Goal: Obtain resource: Download file/media

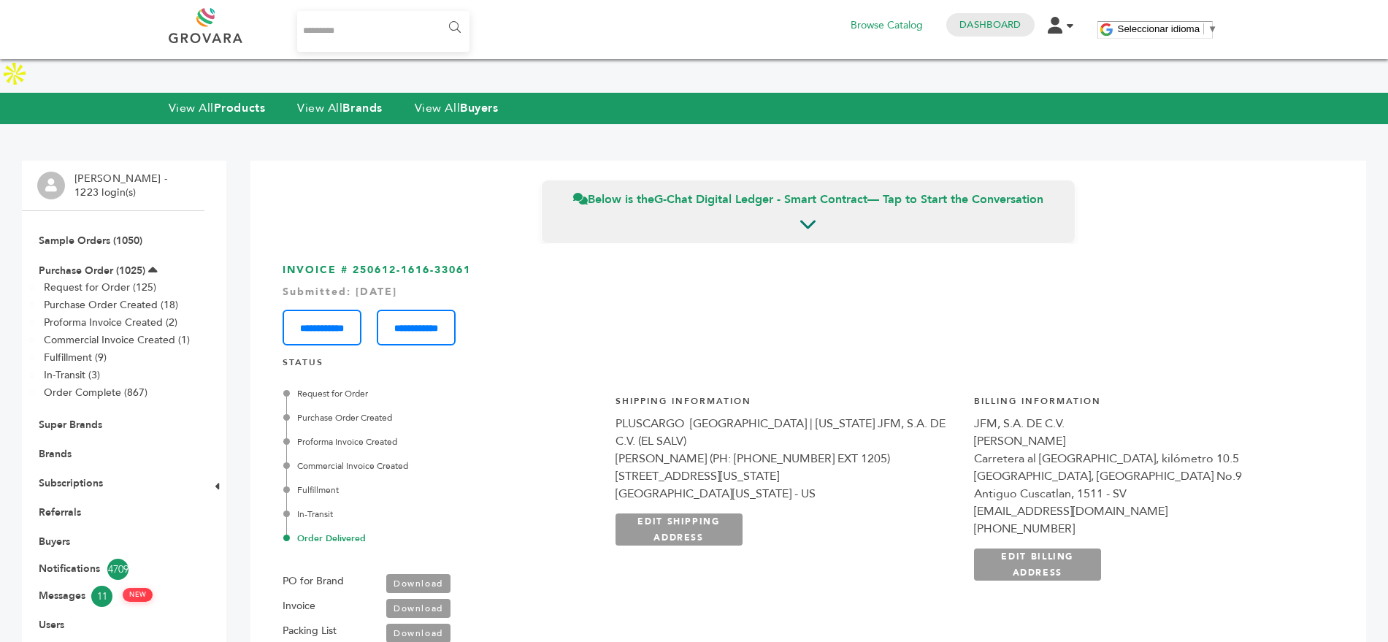
scroll to position [2317, 0]
click at [341, 100] on link "View All Brands" at bounding box center [339, 108] width 85 height 16
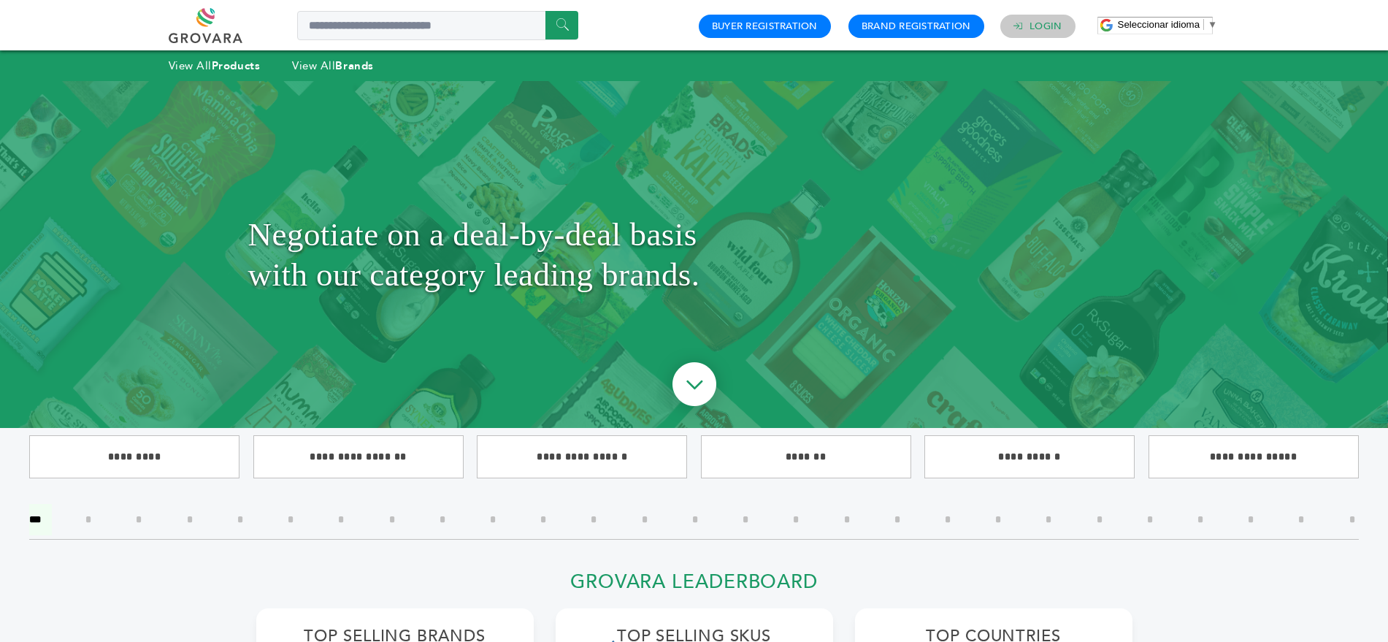
click at [1030, 30] on link "Login" at bounding box center [1046, 26] width 32 height 13
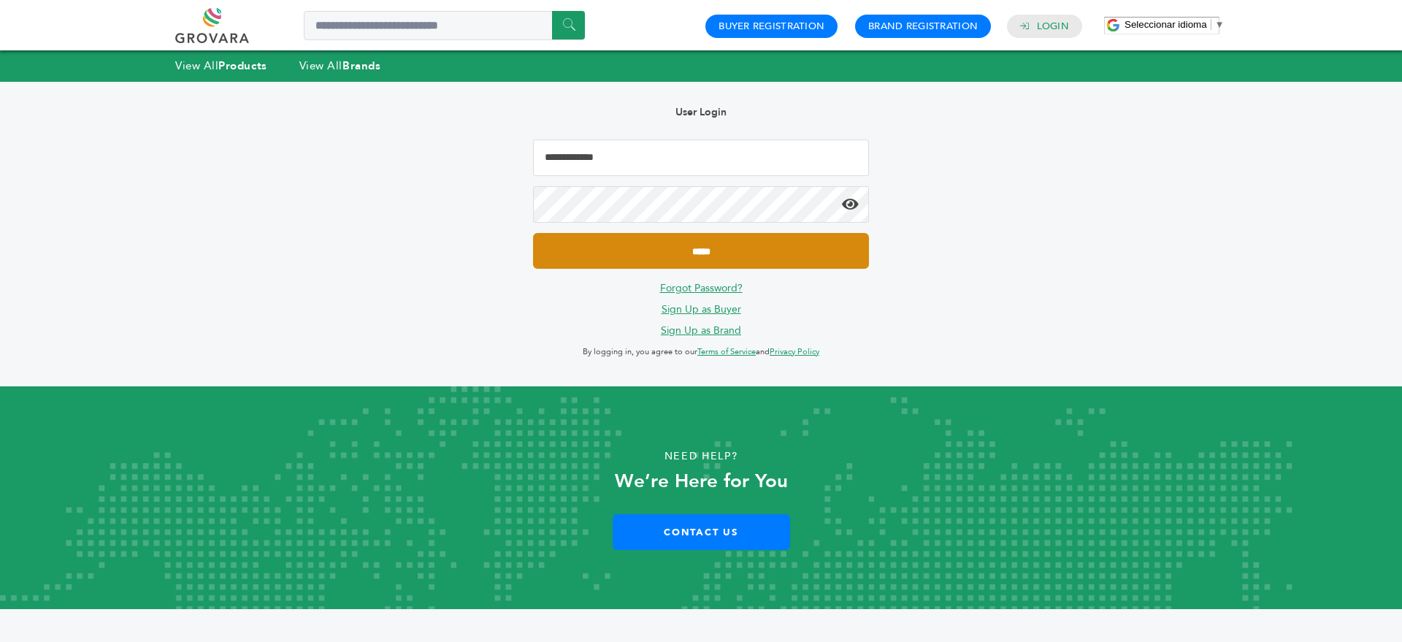
type input "**********"
click at [741, 247] on input "*****" at bounding box center [701, 251] width 336 height 36
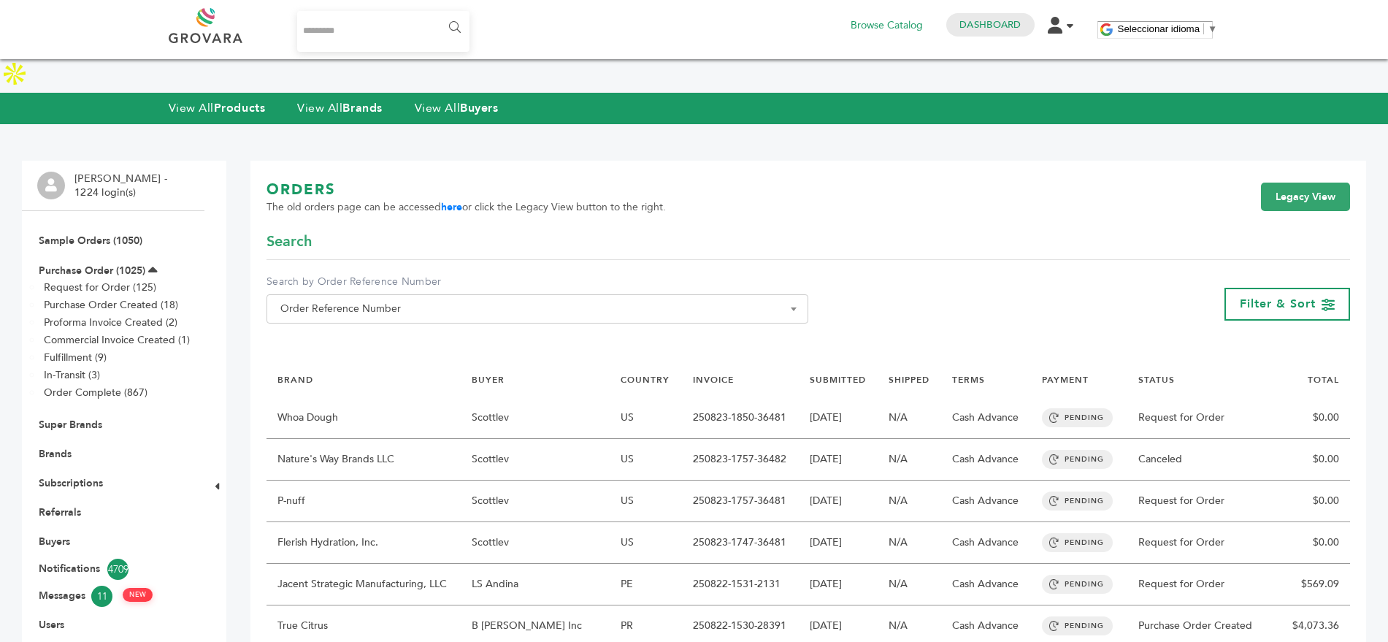
click at [347, 33] on input "Search..." at bounding box center [383, 31] width 173 height 41
click at [342, 100] on link "View All Brands" at bounding box center [339, 108] width 85 height 16
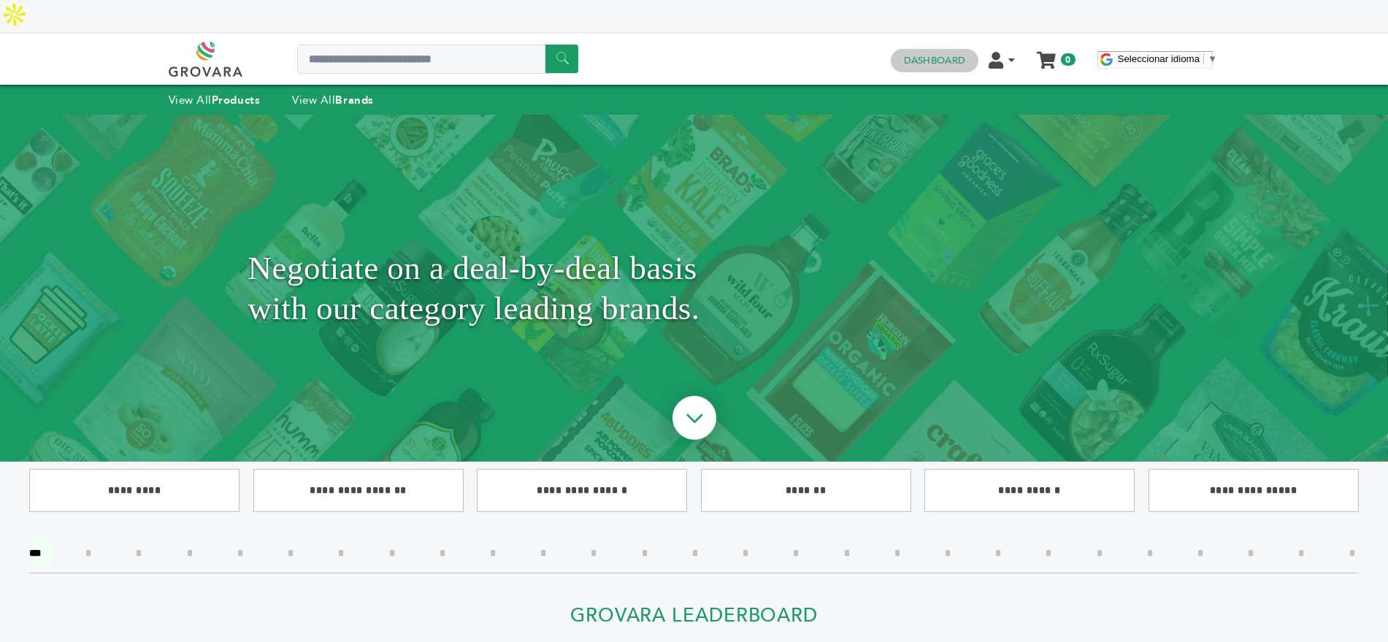
click at [932, 54] on link "Dashboard" at bounding box center [934, 60] width 61 height 13
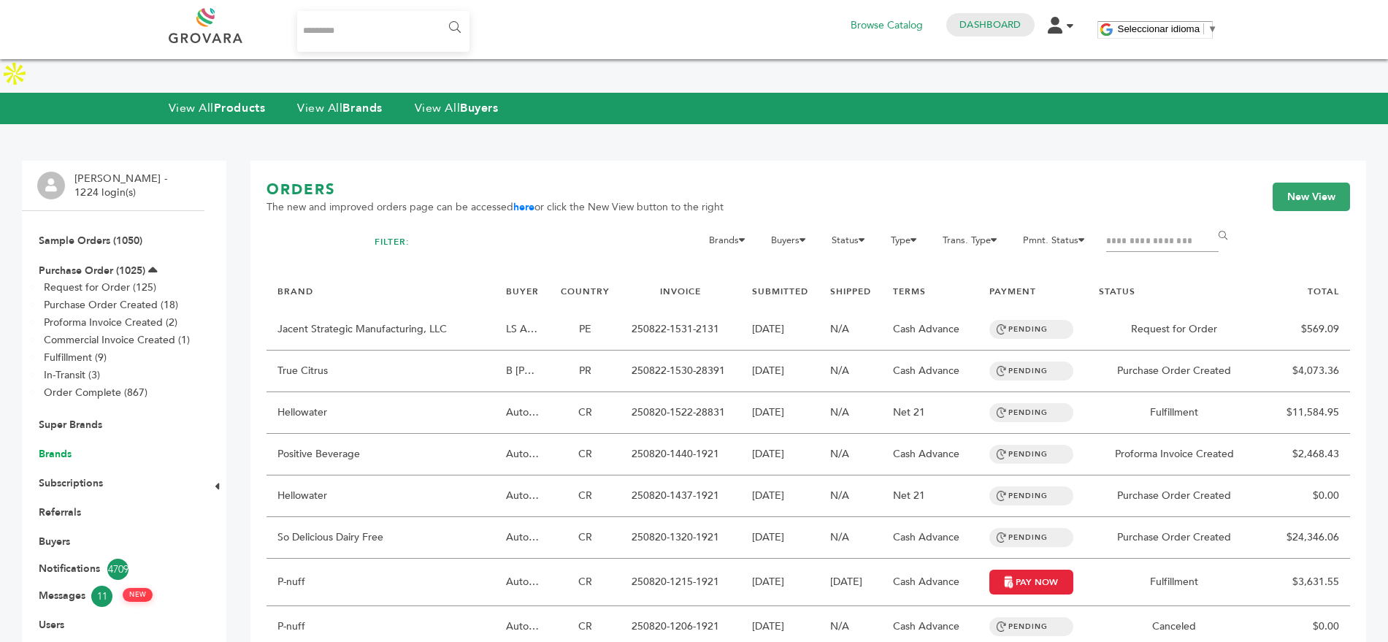
click at [48, 447] on link "Brands" at bounding box center [55, 454] width 33 height 14
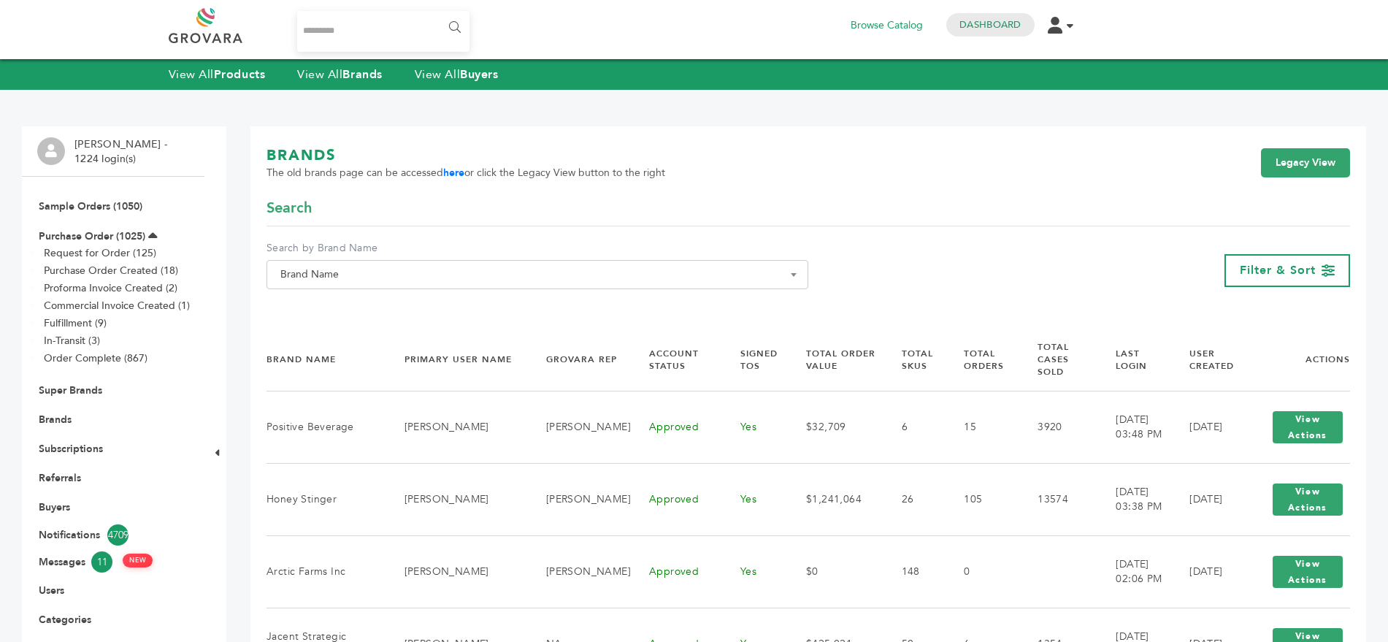
click at [436, 275] on span "Brand Name" at bounding box center [538, 274] width 526 height 20
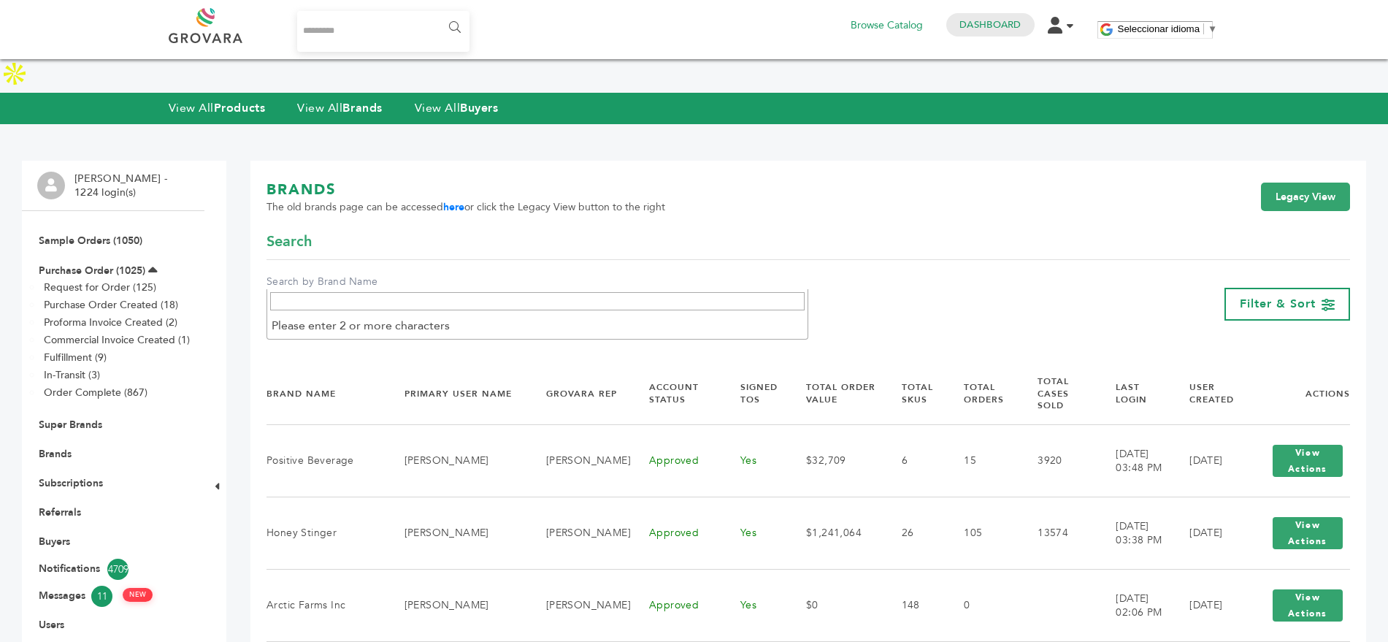
click at [390, 304] on input "Search" at bounding box center [537, 301] width 535 height 18
type input "*****"
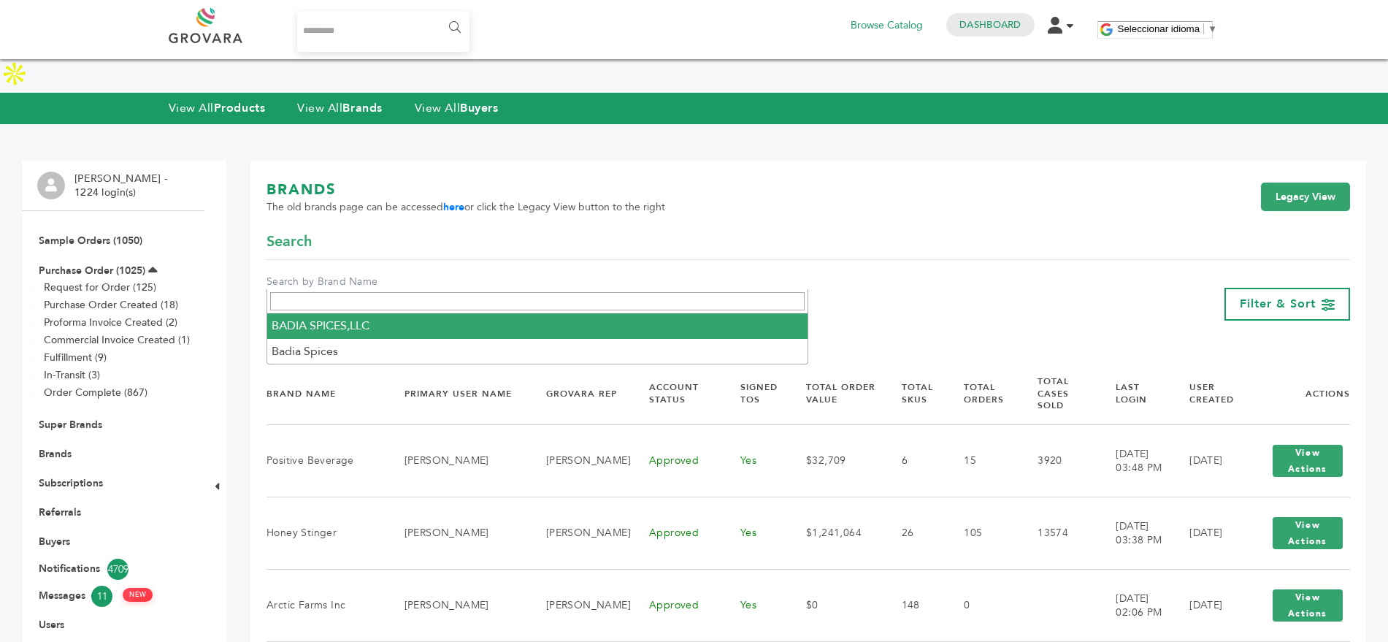
select select "**********"
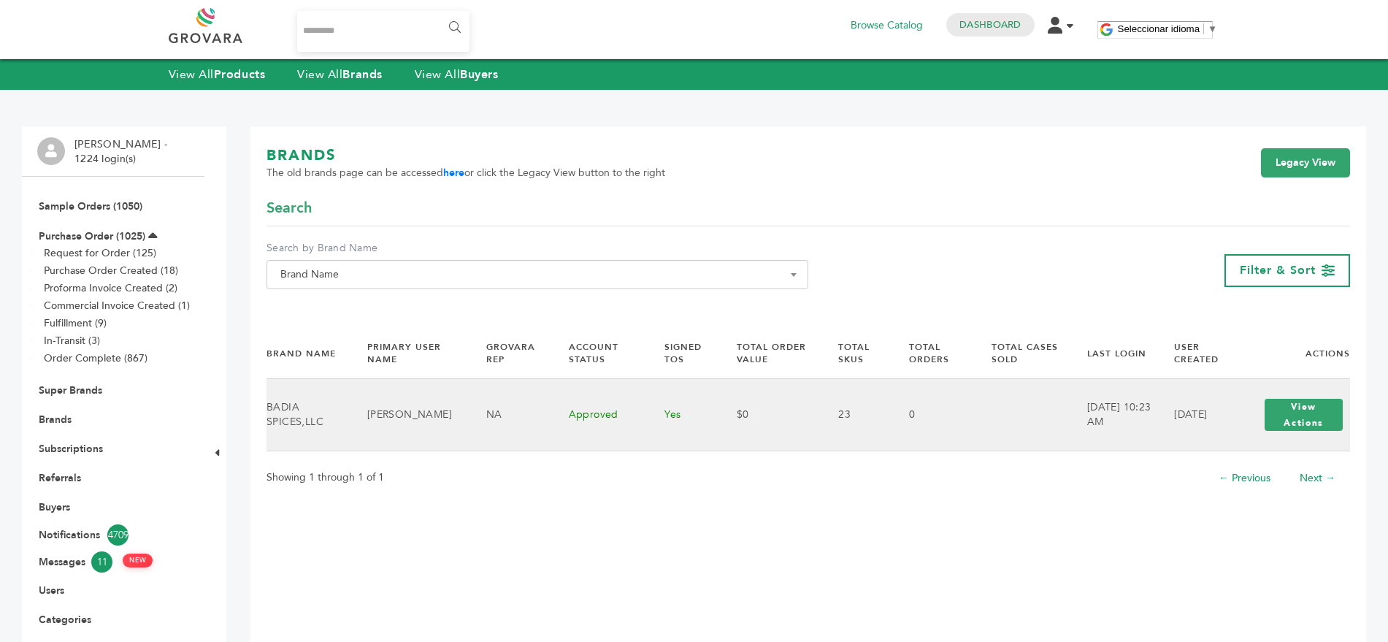
click at [298, 399] on td "BADIA SPICES,LLC" at bounding box center [308, 415] width 83 height 72
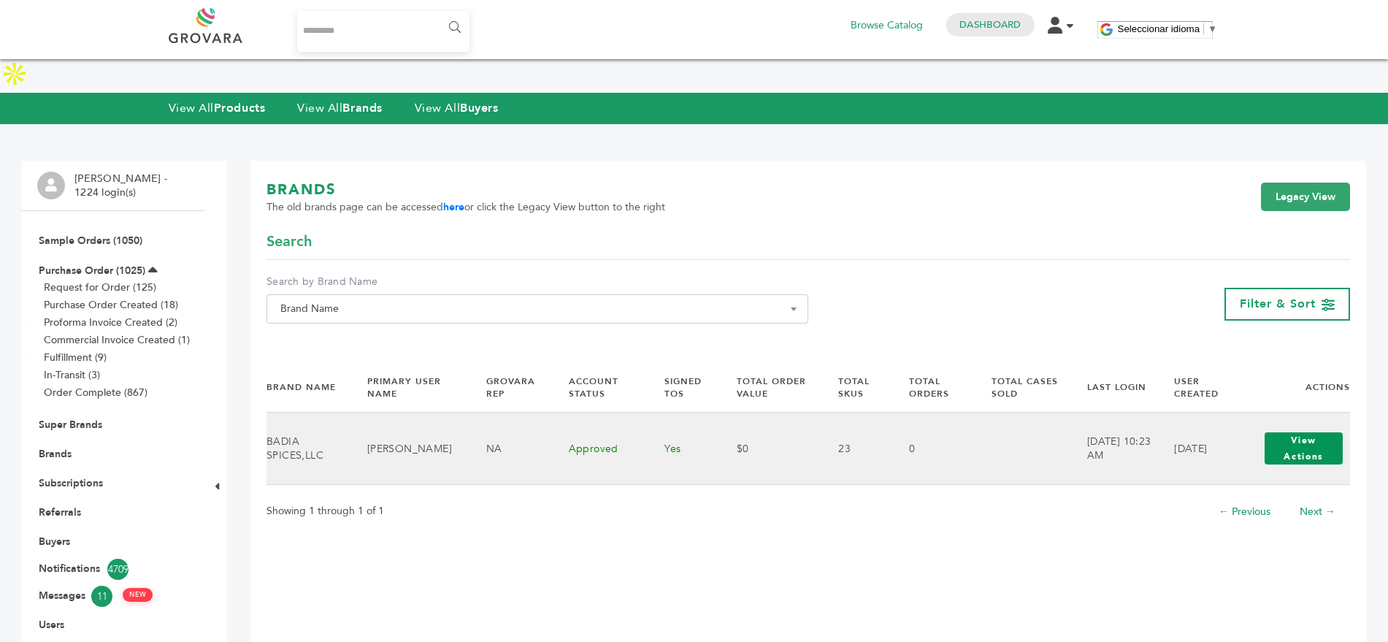
click at [1285, 432] on button "View Actions" at bounding box center [1304, 448] width 78 height 32
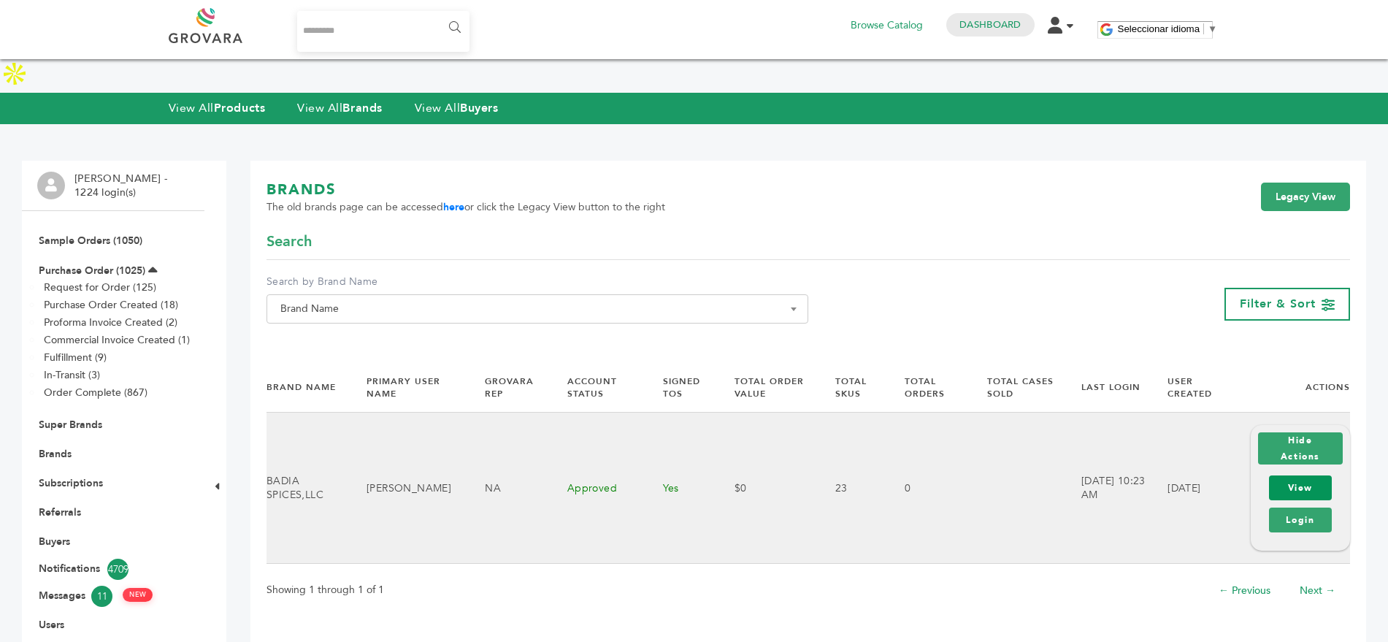
click at [1310, 475] on link "View" at bounding box center [1300, 487] width 63 height 25
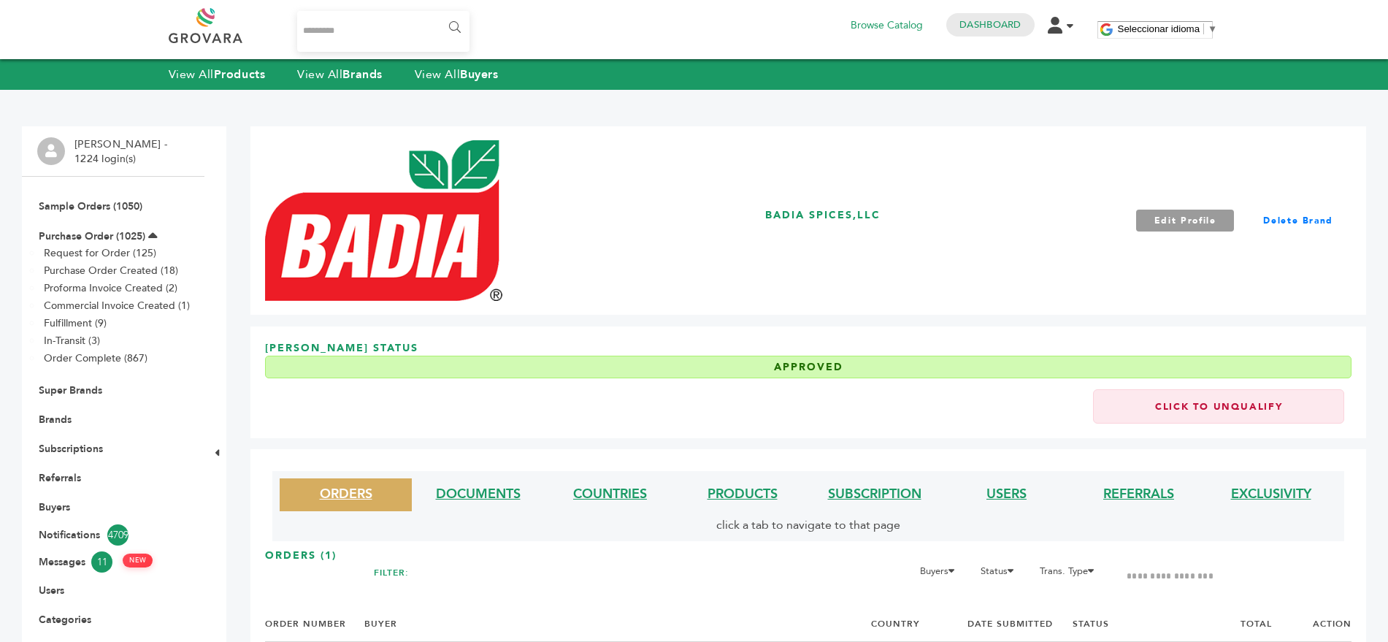
scroll to position [170, 0]
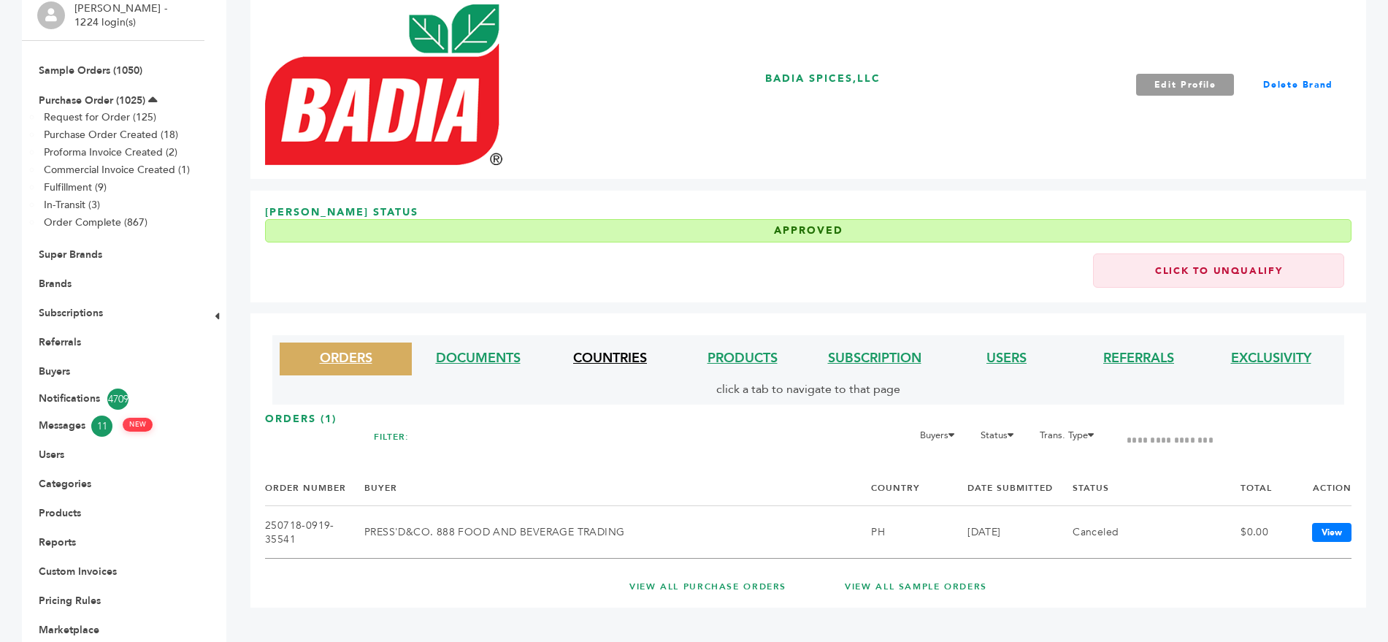
click at [599, 349] on link "COUNTRIES" at bounding box center [610, 358] width 74 height 18
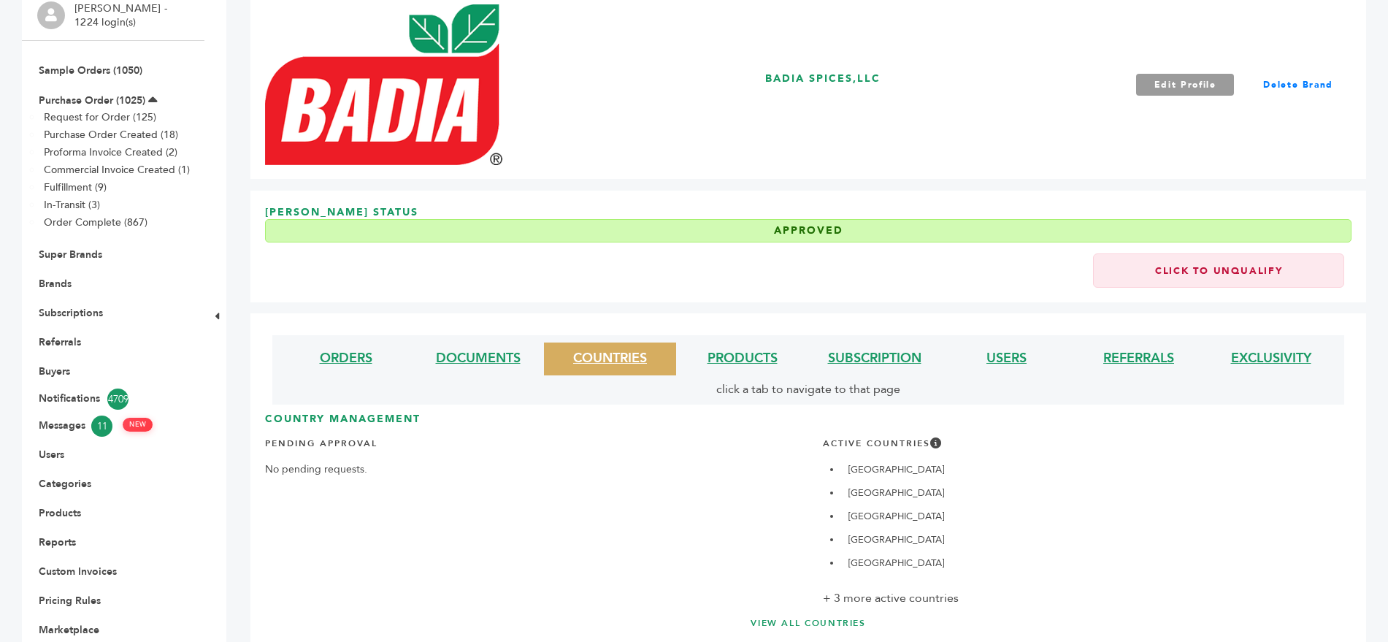
scroll to position [233, 0]
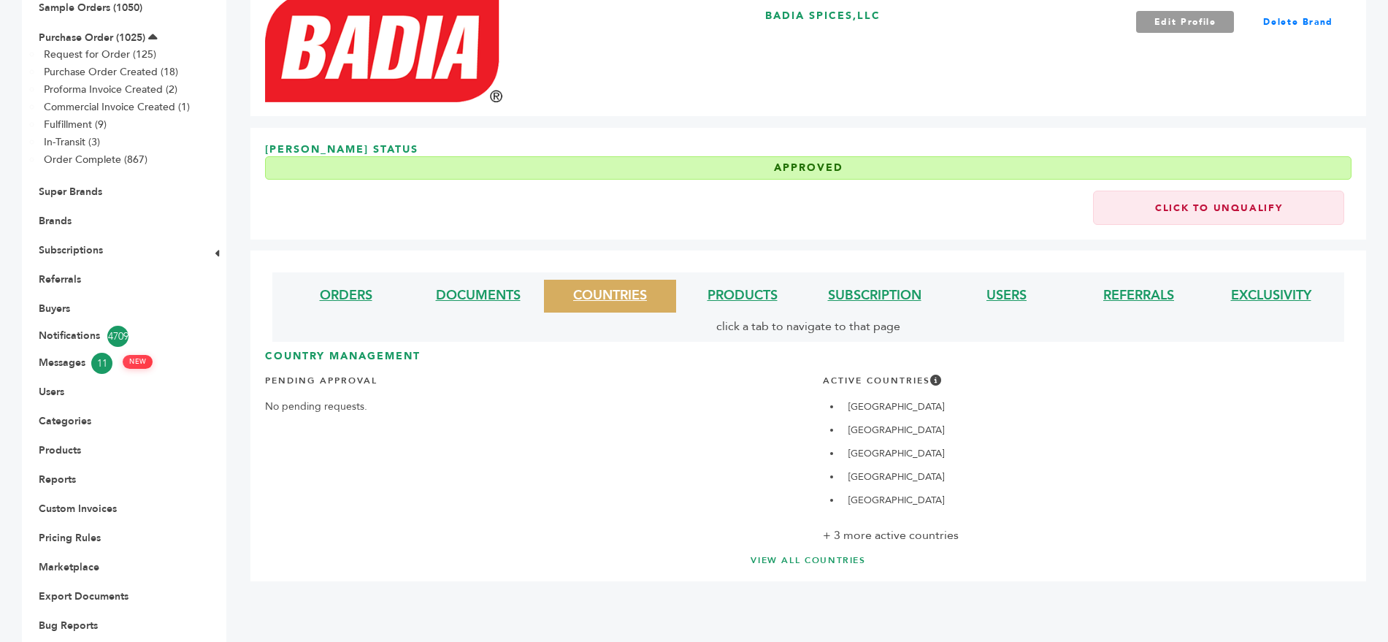
click at [784, 554] on link "VIEW ALL COUNTRIES" at bounding box center [808, 560] width 1028 height 12
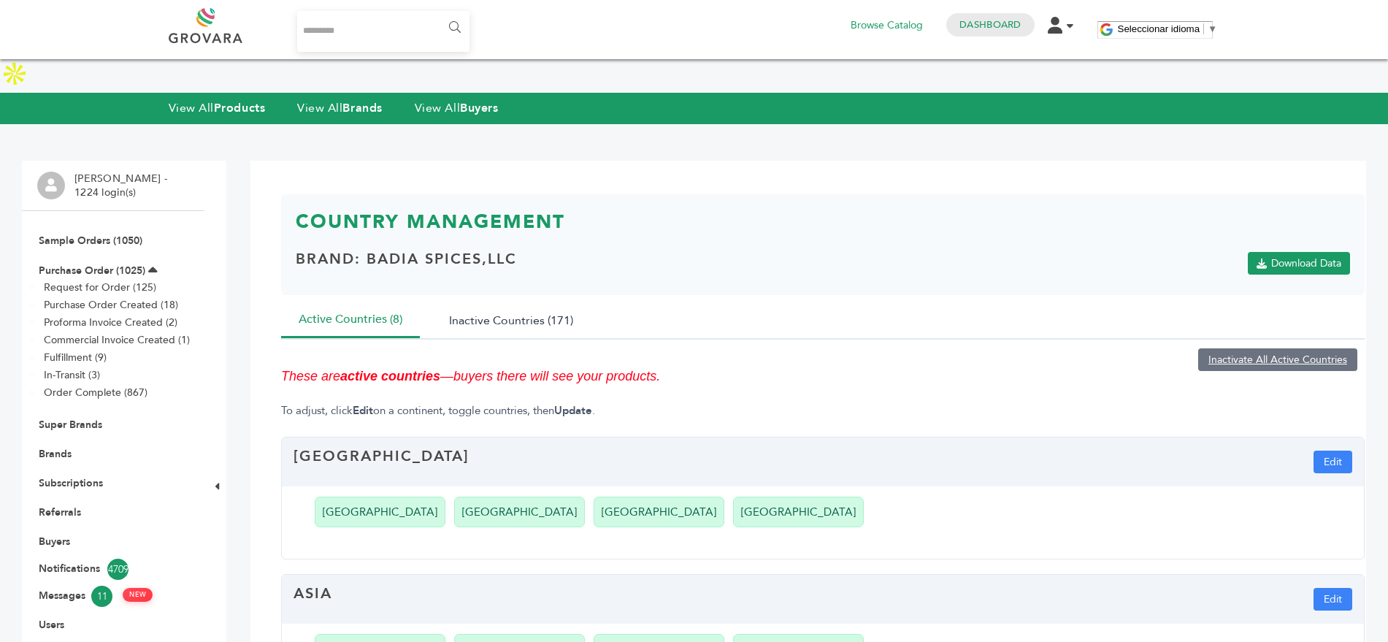
click at [500, 302] on button "Inactive Countries (171)" at bounding box center [511, 320] width 159 height 36
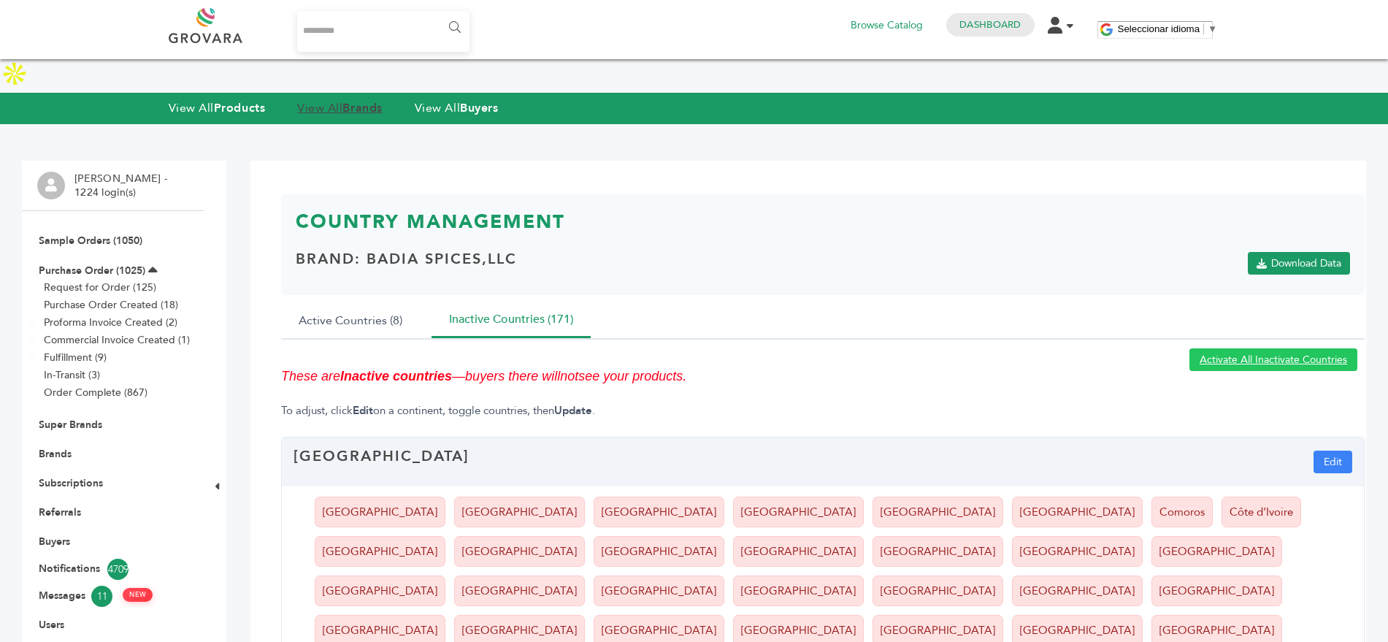
click at [353, 100] on strong "Brands" at bounding box center [362, 108] width 39 height 16
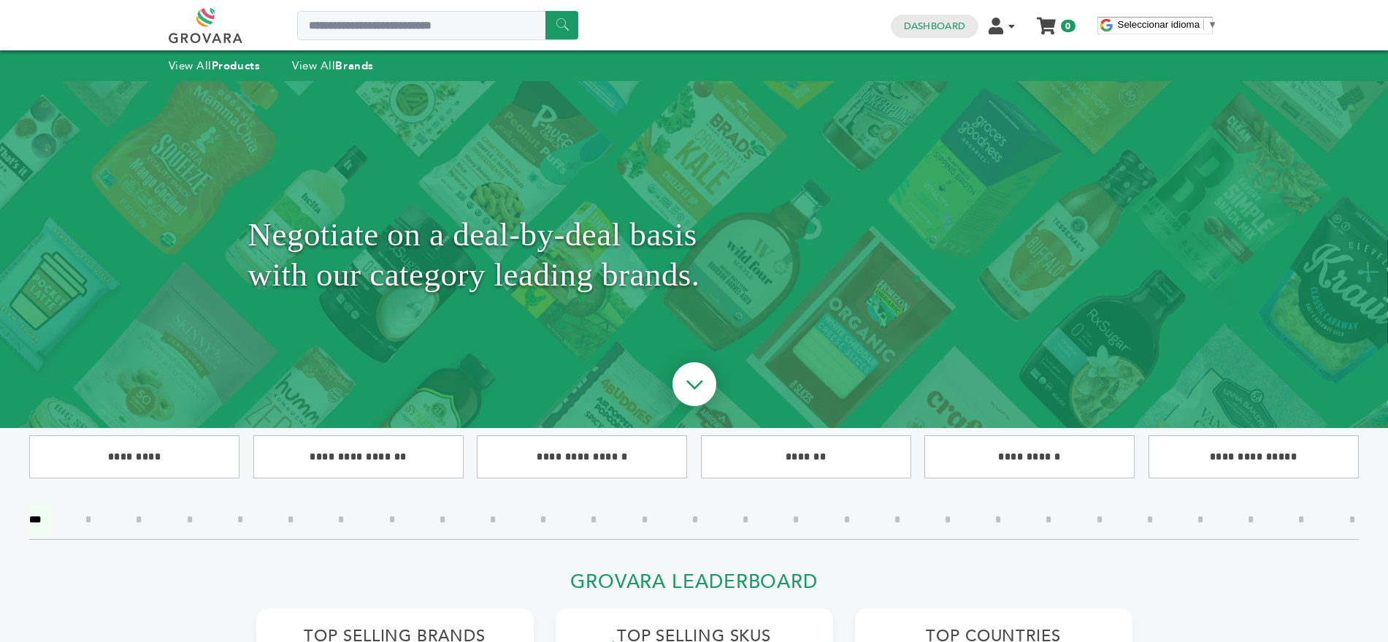
click at [145, 518] on input"] "*" at bounding box center [139, 519] width 28 height 31
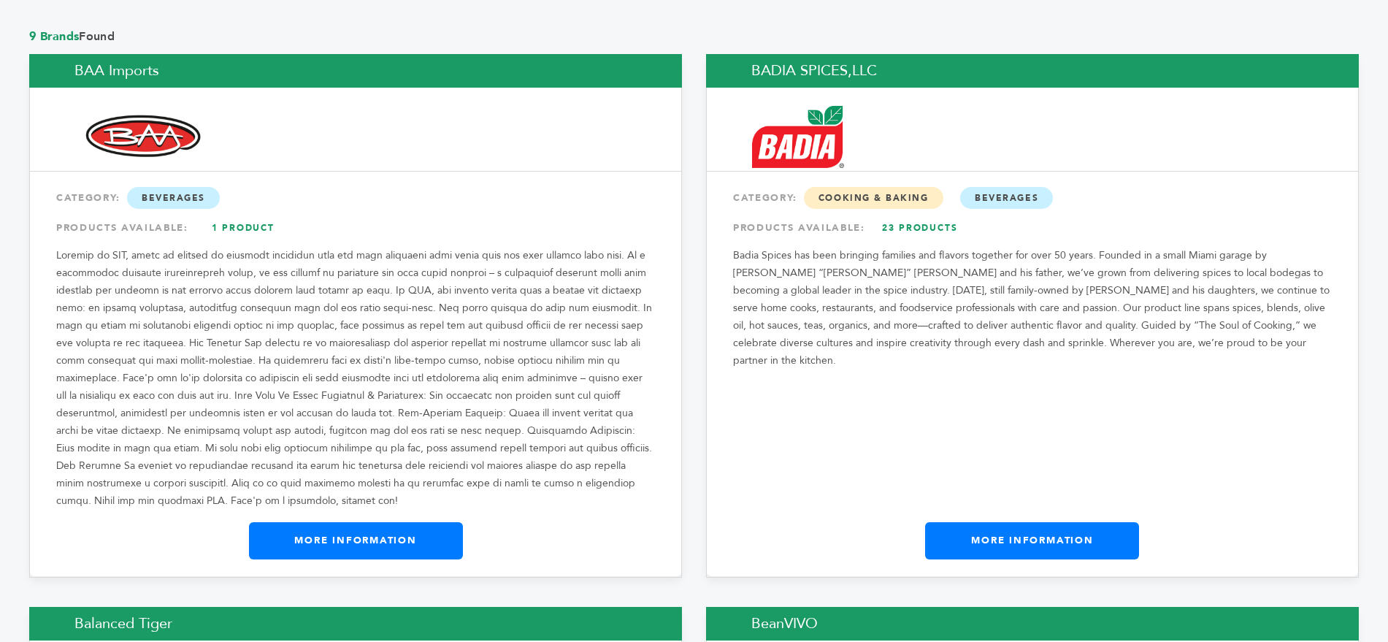
scroll to position [1193, 0]
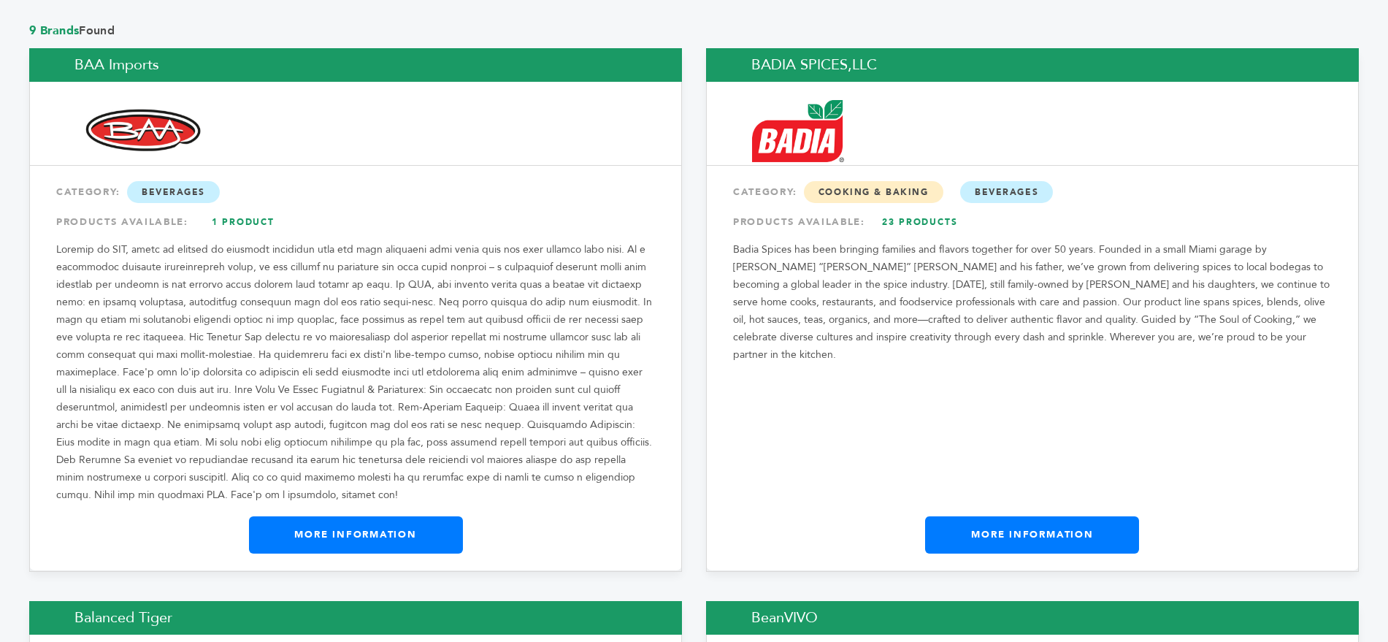
click at [937, 209] on link "23 Products" at bounding box center [920, 222] width 102 height 26
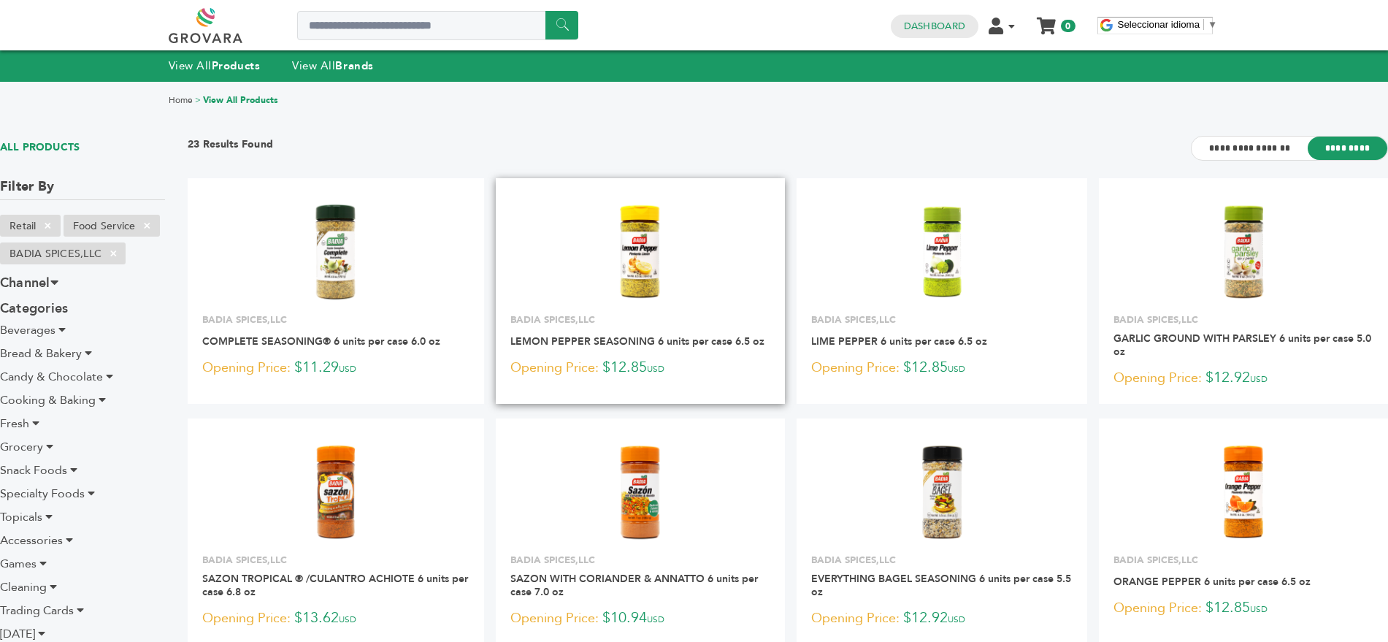
click at [636, 254] on img at bounding box center [640, 252] width 106 height 106
click at [649, 221] on img at bounding box center [640, 252] width 106 height 106
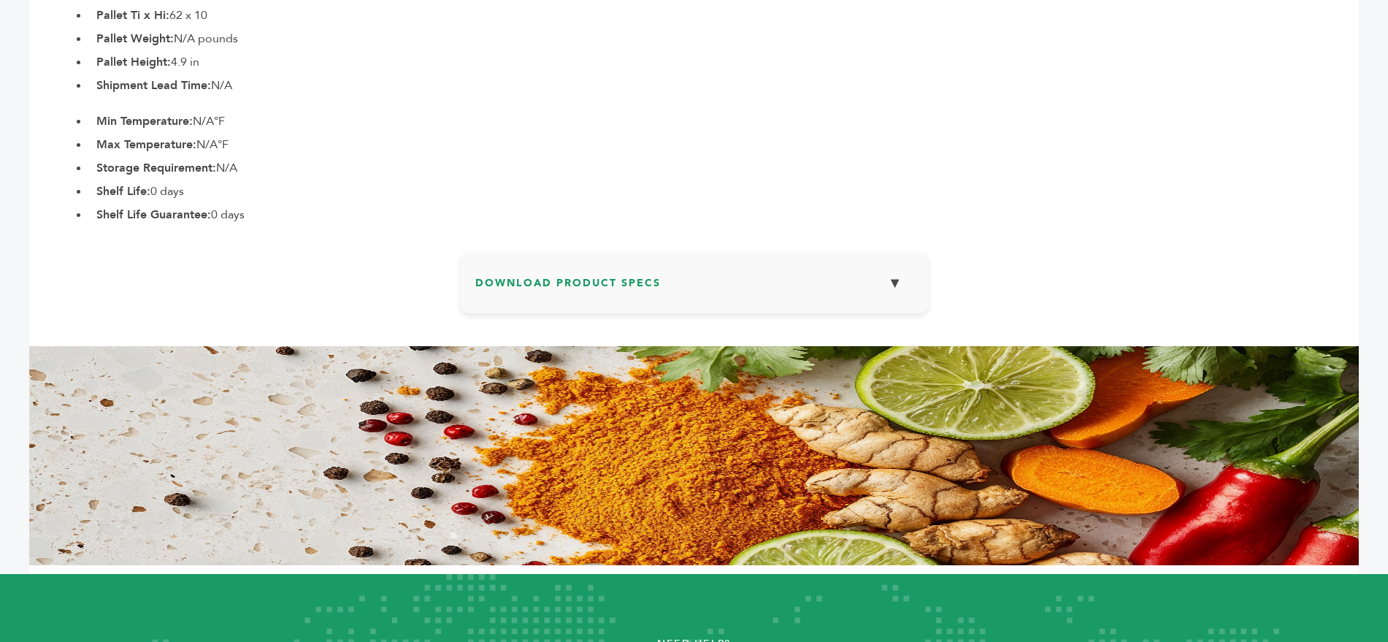
scroll to position [965, 0]
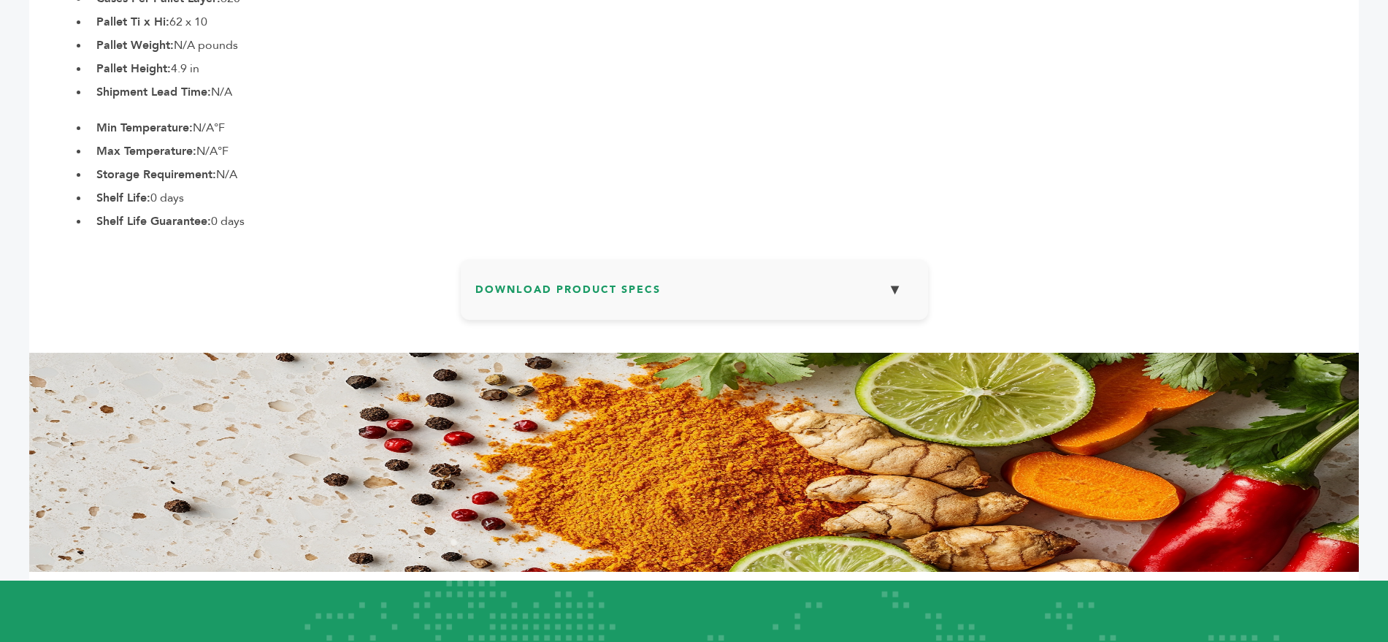
click at [548, 274] on h3 "Download Product Specs ▼" at bounding box center [694, 295] width 438 height 42
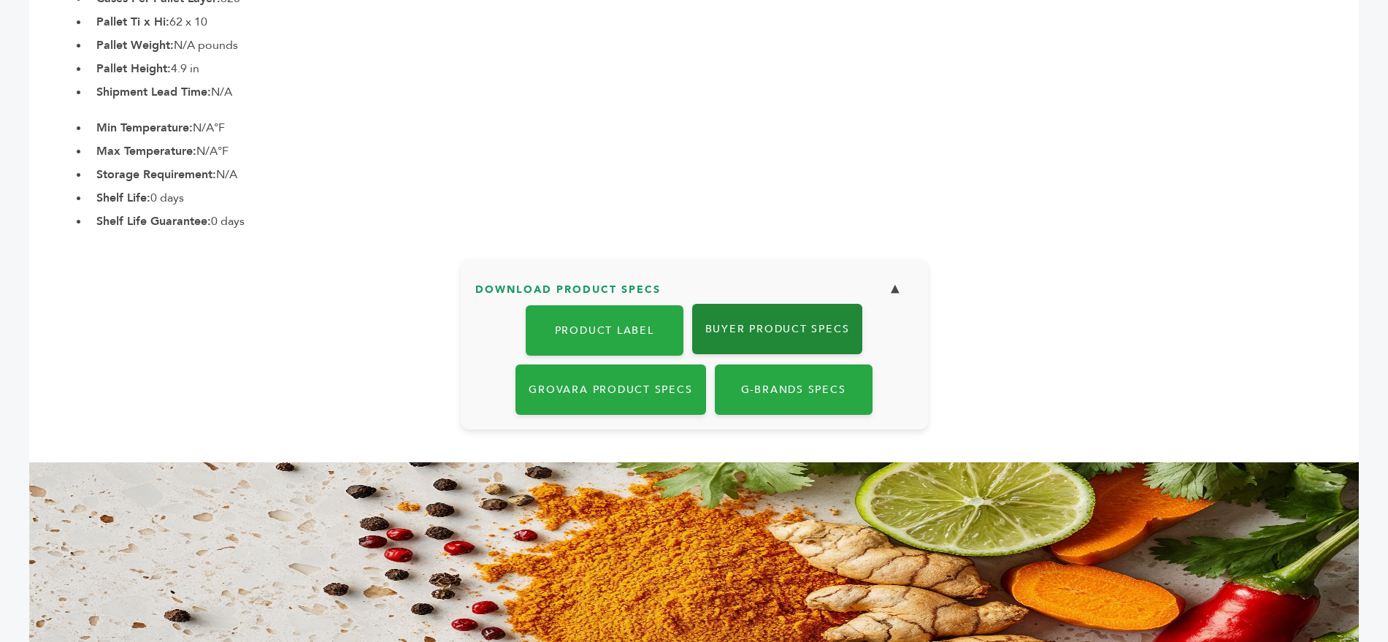
click at [745, 304] on link "Buyer Product Specs" at bounding box center [777, 329] width 171 height 50
